Goal: Information Seeking & Learning: Check status

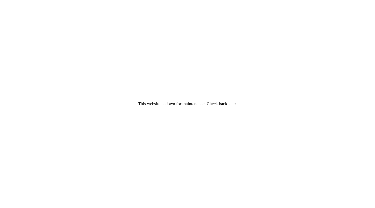
click at [223, 105] on div "This website is down for maintenance. Check back later." at bounding box center [187, 103] width 99 height 7
